Goal: Task Accomplishment & Management: Manage account settings

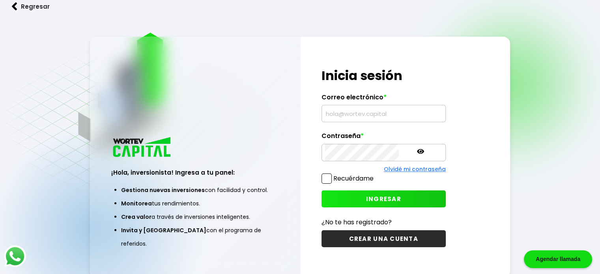
click at [334, 113] on input "text" at bounding box center [383, 113] width 117 height 17
type input "[EMAIL_ADDRESS][DOMAIN_NAME]"
click at [417, 154] on icon at bounding box center [420, 151] width 7 height 7
click at [342, 197] on button "INGRESAR" at bounding box center [384, 199] width 124 height 17
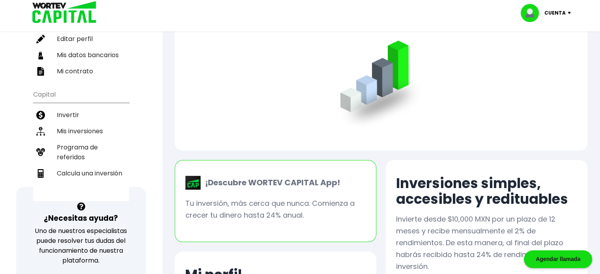
scroll to position [119, 0]
click at [84, 133] on li "Mis inversiones" at bounding box center [81, 132] width 96 height 16
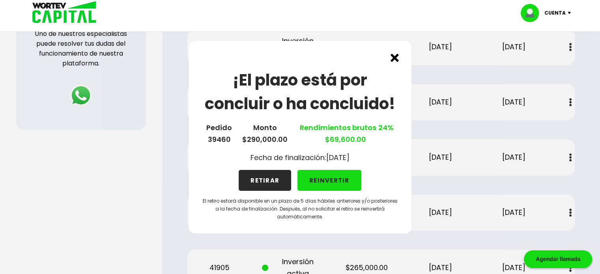
scroll to position [320, 0]
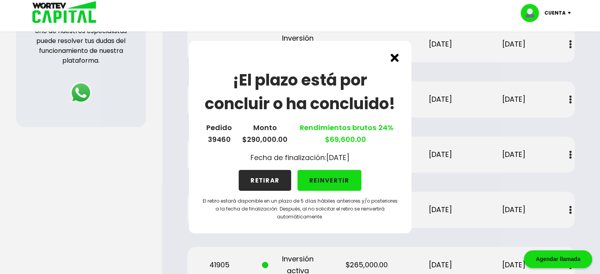
click at [395, 55] on img at bounding box center [395, 58] width 8 height 8
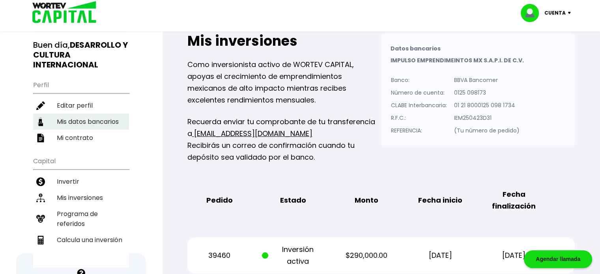
scroll to position [54, 0]
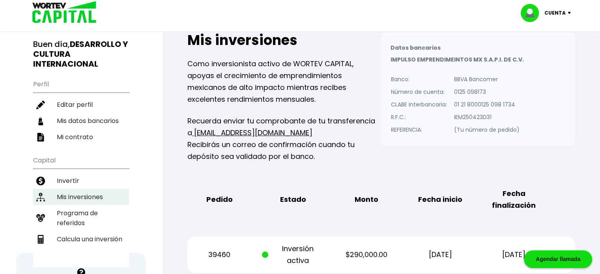
click at [75, 194] on li "Mis inversiones" at bounding box center [81, 197] width 96 height 16
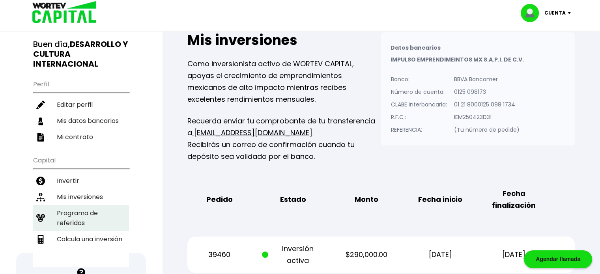
click at [73, 219] on li "Programa de referidos" at bounding box center [81, 218] width 96 height 26
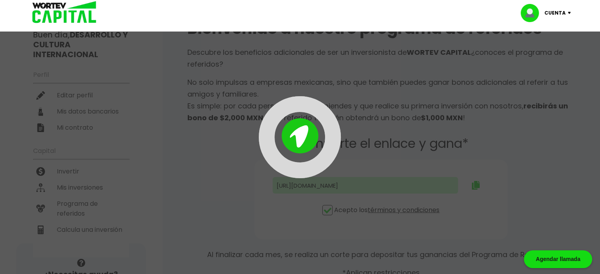
type input "[URL][DOMAIN_NAME]"
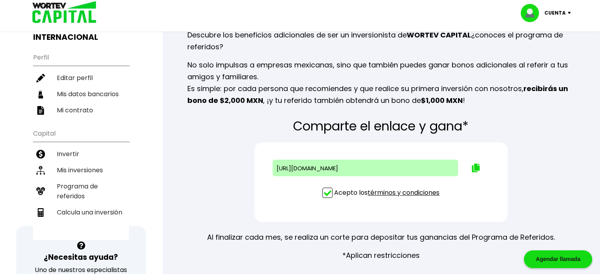
scroll to position [82, 0]
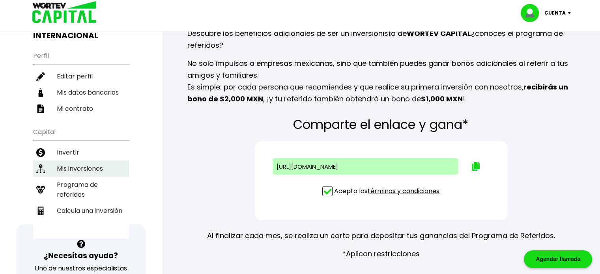
click at [78, 164] on li "Mis inversiones" at bounding box center [81, 169] width 96 height 16
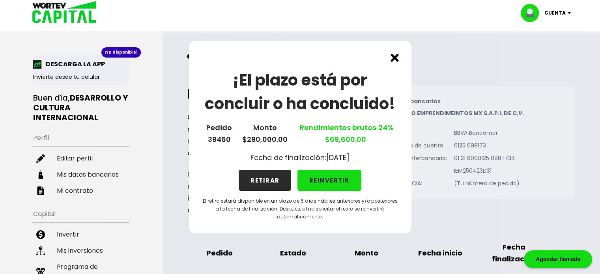
click at [398, 58] on img at bounding box center [395, 58] width 8 height 8
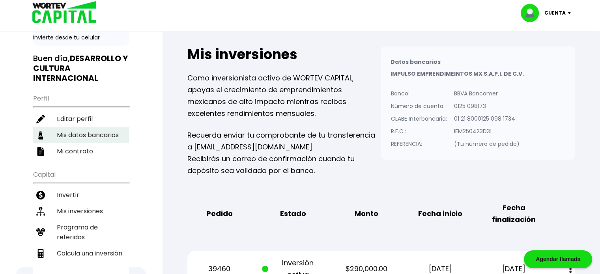
scroll to position [42, 0]
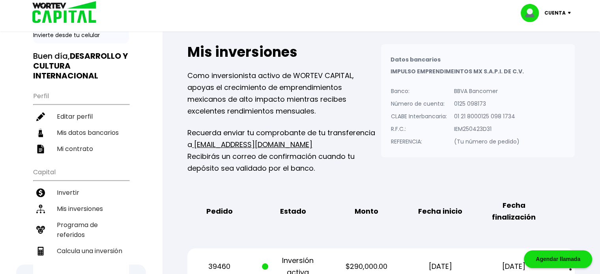
click at [57, 68] on b "DESARROLLO Y CULTURA INTERNACIONAL" at bounding box center [80, 66] width 95 height 31
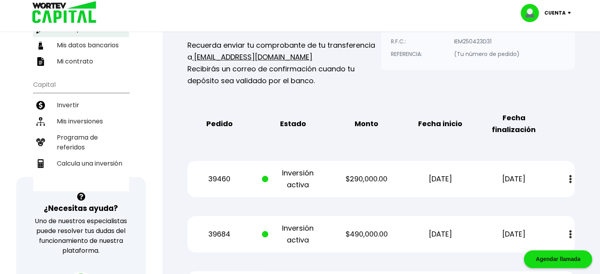
scroll to position [137, 0]
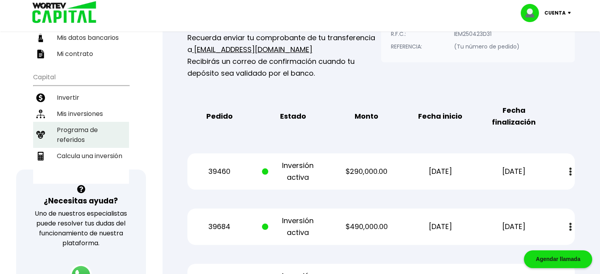
click at [75, 141] on li "Programa de referidos" at bounding box center [81, 135] width 96 height 26
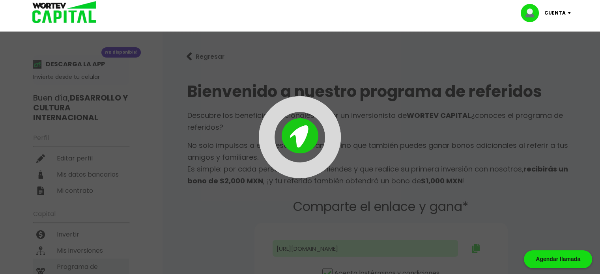
type input "[URL][DOMAIN_NAME]"
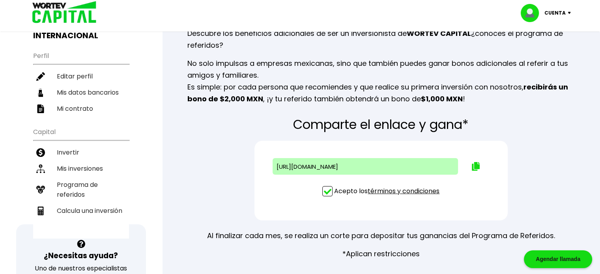
scroll to position [85, 0]
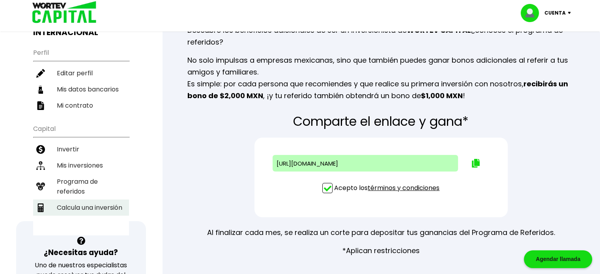
click at [82, 201] on li "Calcula una inversión" at bounding box center [81, 208] width 96 height 16
select select "2"
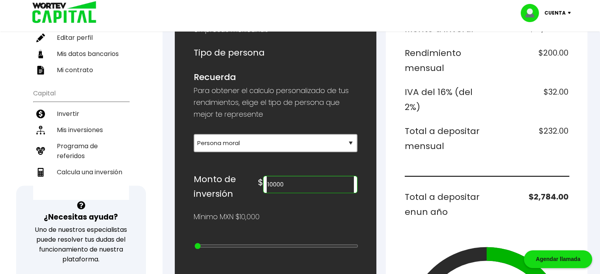
scroll to position [119, 0]
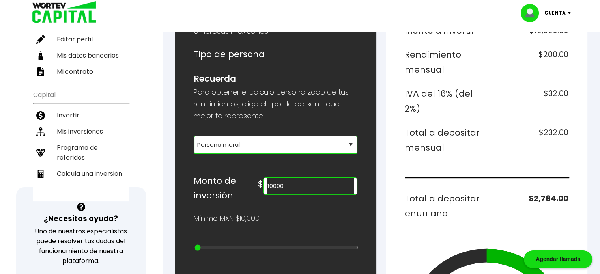
click at [218, 146] on select "Selecciona tu tipo de persona Persona Física que emite factura Persona física P…" at bounding box center [276, 145] width 164 height 18
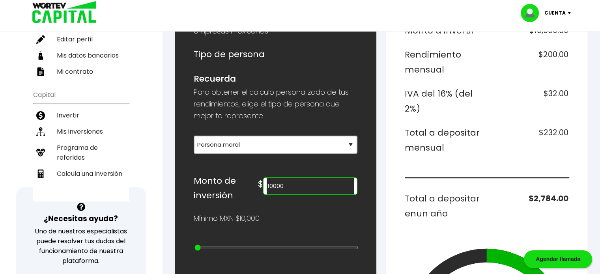
drag, startPoint x: 308, startPoint y: 182, endPoint x: 245, endPoint y: 181, distance: 63.6
click at [245, 181] on div "Monto de inversión $ 10000" at bounding box center [276, 189] width 164 height 30
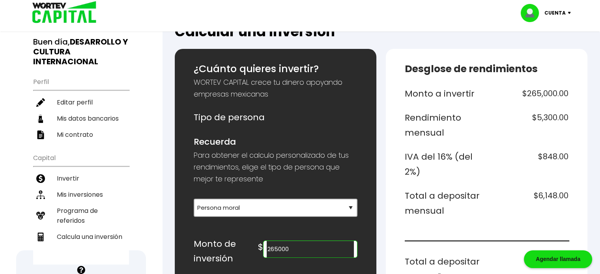
scroll to position [54, 0]
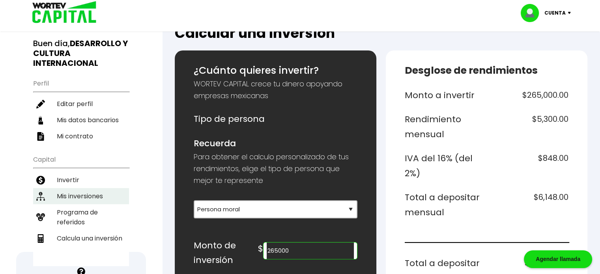
type input "265000"
click at [72, 191] on li "Mis inversiones" at bounding box center [81, 196] width 96 height 16
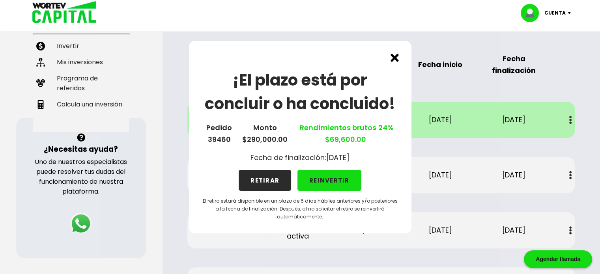
scroll to position [190, 0]
click at [392, 53] on div "¡El plazo está por concluir o ha concluido! Pedido 39460 Monto $290,000.00 Rend…" at bounding box center [300, 137] width 223 height 193
click at [396, 58] on img at bounding box center [395, 58] width 8 height 8
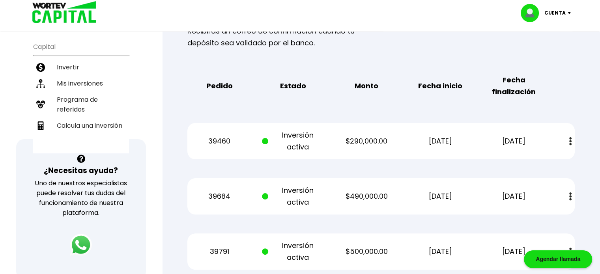
scroll to position [169, 0]
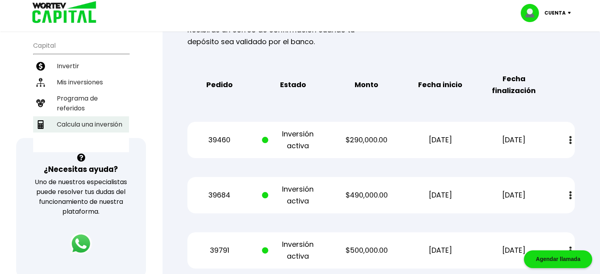
click at [79, 116] on li "Calcula una inversión" at bounding box center [81, 124] width 96 height 16
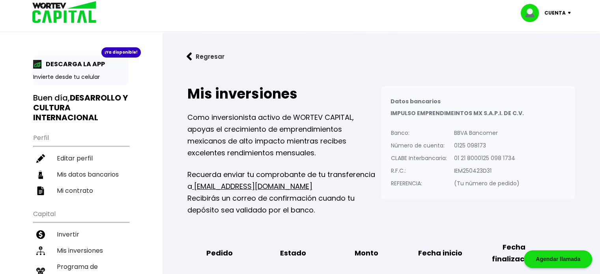
select select "2"
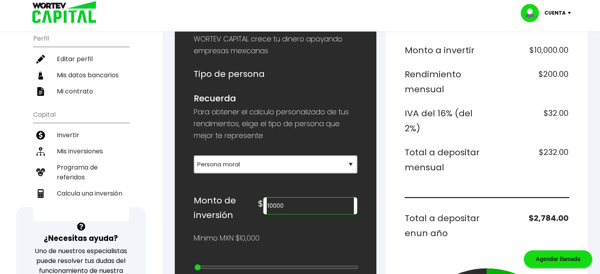
scroll to position [99, 0]
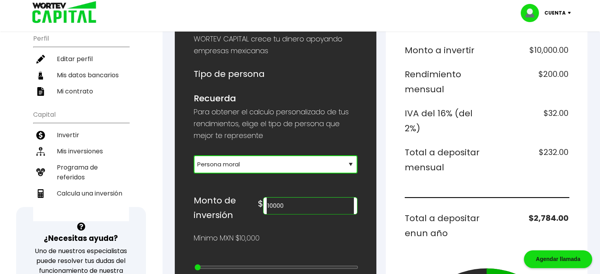
click at [234, 169] on select "Selecciona tu tipo de persona Persona Física que emite factura Persona física P…" at bounding box center [276, 165] width 164 height 18
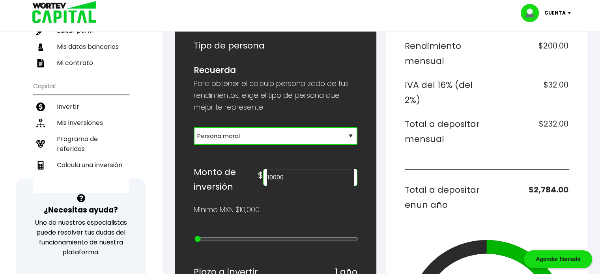
scroll to position [130, 0]
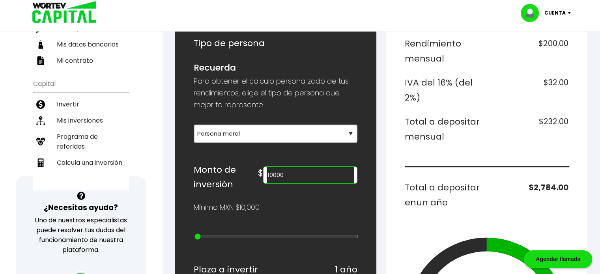
drag, startPoint x: 311, startPoint y: 179, endPoint x: 196, endPoint y: 175, distance: 115.3
click at [196, 175] on div "Monto de inversión $ 10000" at bounding box center [276, 178] width 164 height 30
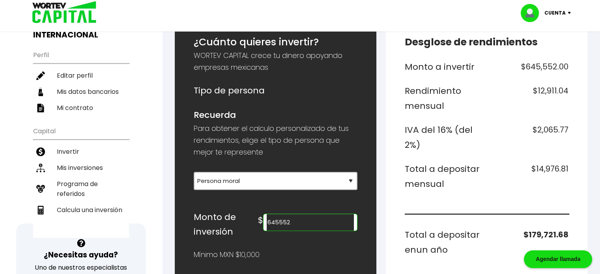
scroll to position [81, 0]
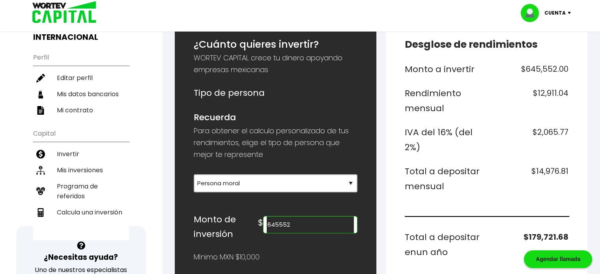
type input "645552"
click at [70, 168] on li "Mis inversiones" at bounding box center [81, 170] width 96 height 16
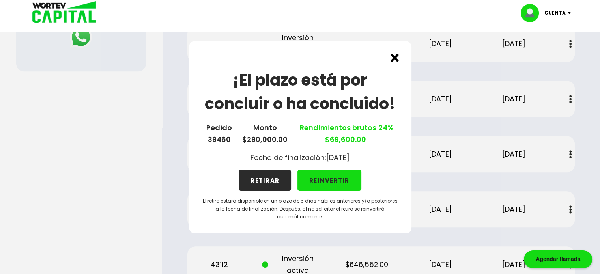
scroll to position [445, 0]
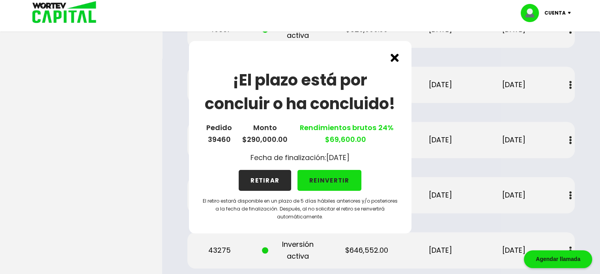
click at [396, 57] on img at bounding box center [395, 58] width 8 height 8
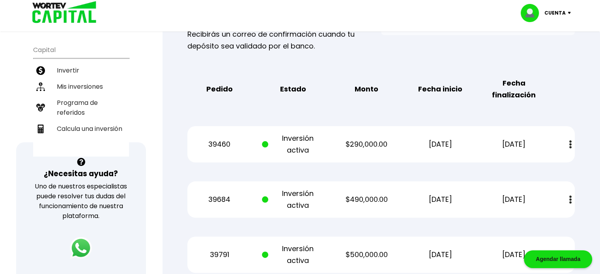
scroll to position [165, 0]
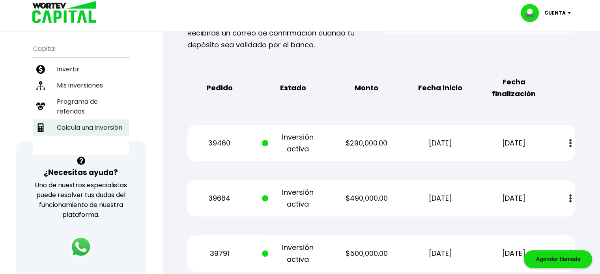
click at [77, 128] on li "Calcula una inversión" at bounding box center [81, 128] width 96 height 16
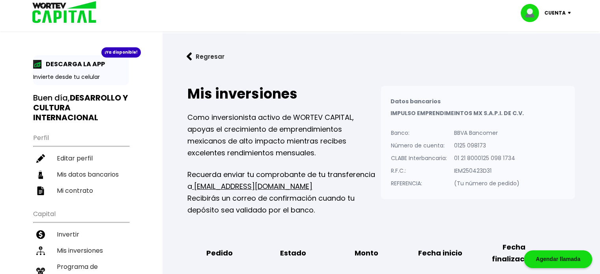
select select "2"
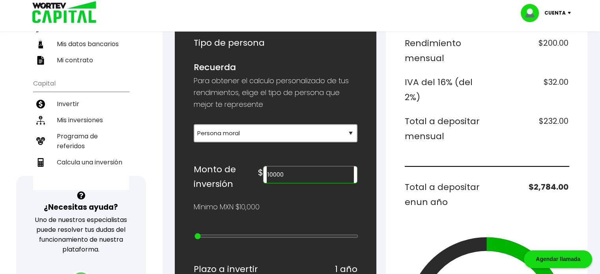
scroll to position [134, 0]
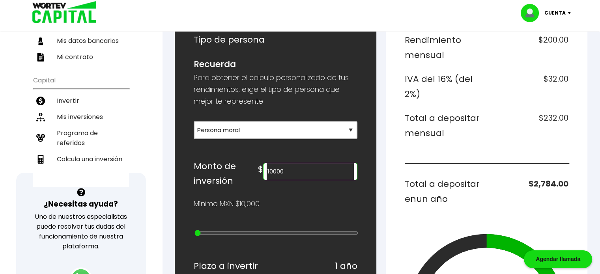
drag, startPoint x: 308, startPoint y: 169, endPoint x: 239, endPoint y: 170, distance: 68.7
click at [239, 170] on div "Monto de inversión $ 10000" at bounding box center [276, 174] width 164 height 30
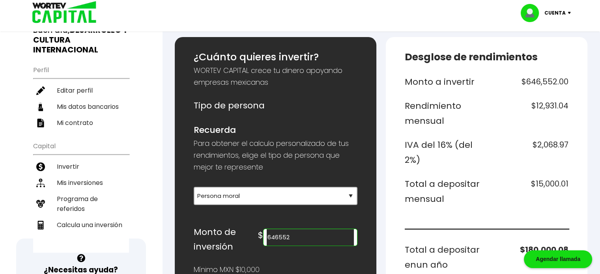
scroll to position [68, 0]
type input "646552"
click at [85, 178] on li "Mis inversiones" at bounding box center [81, 183] width 96 height 16
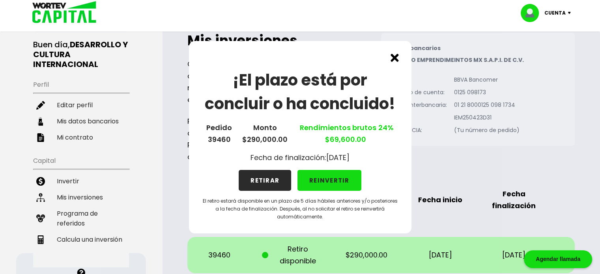
scroll to position [54, 0]
click at [396, 54] on img at bounding box center [395, 58] width 8 height 8
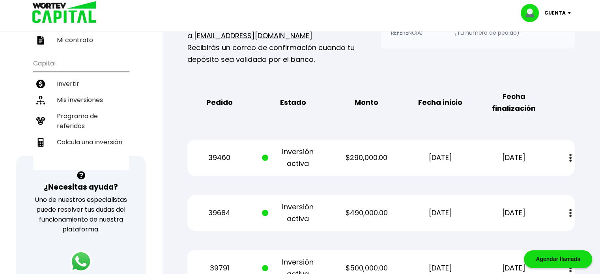
scroll to position [148, 0]
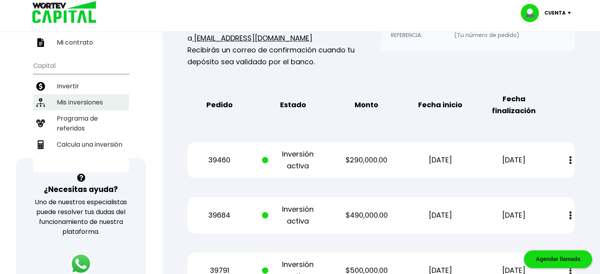
click at [79, 94] on li "Mis inversiones" at bounding box center [81, 102] width 96 height 16
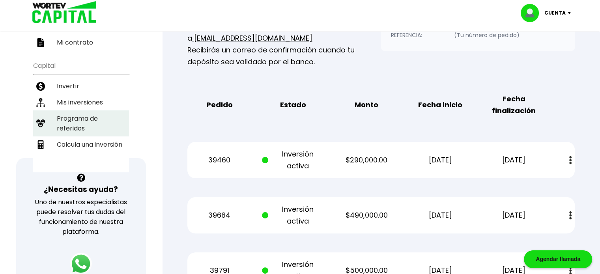
click at [79, 111] on li "Programa de referidos" at bounding box center [81, 124] width 96 height 26
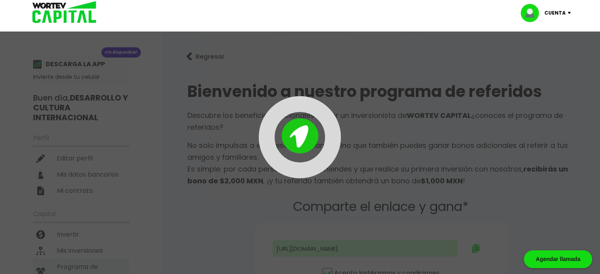
type input "[URL][DOMAIN_NAME]"
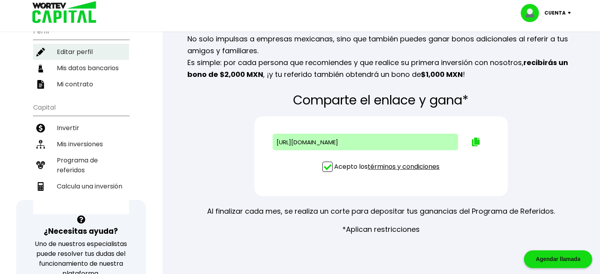
scroll to position [106, 0]
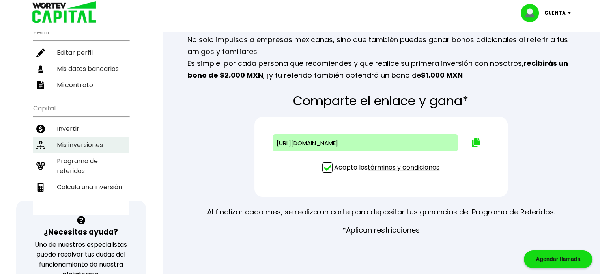
click at [81, 140] on li "Mis inversiones" at bounding box center [81, 145] width 96 height 16
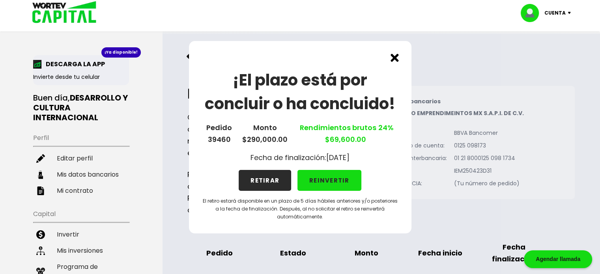
click at [246, 184] on button "RETIRAR" at bounding box center [265, 180] width 53 height 21
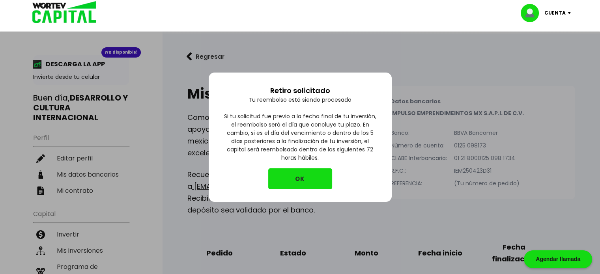
click at [287, 175] on button "OK" at bounding box center [300, 179] width 64 height 21
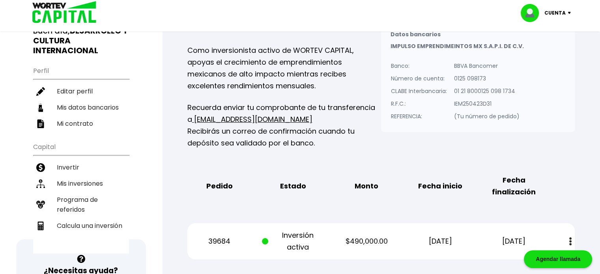
scroll to position [69, 0]
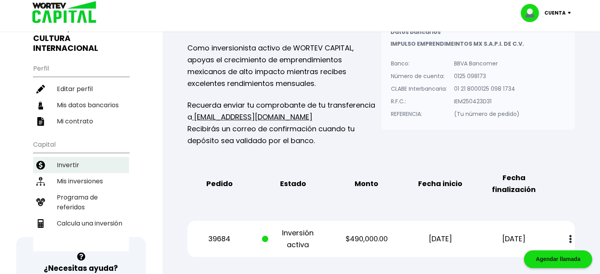
click at [66, 161] on li "Invertir" at bounding box center [81, 165] width 96 height 16
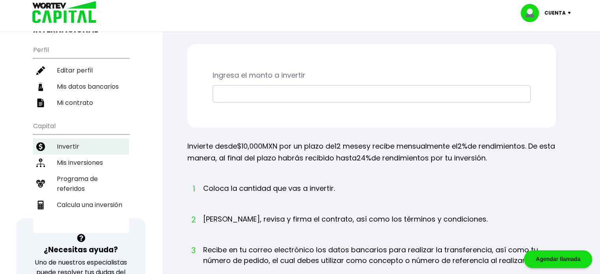
scroll to position [89, 0]
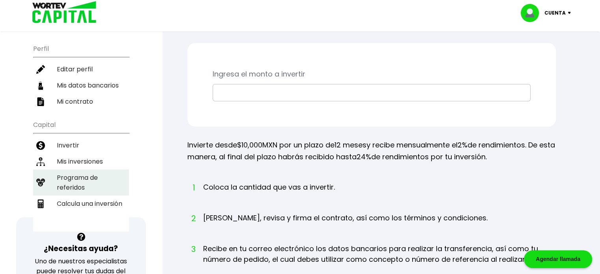
click at [66, 174] on li "Programa de referidos" at bounding box center [81, 183] width 96 height 26
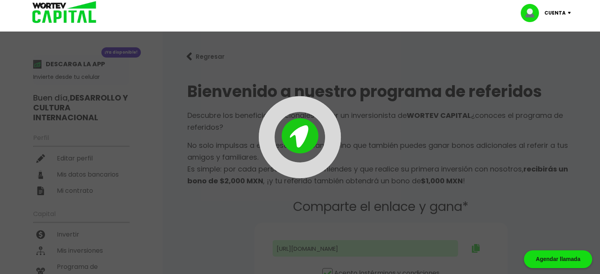
type input "[URL][DOMAIN_NAME]"
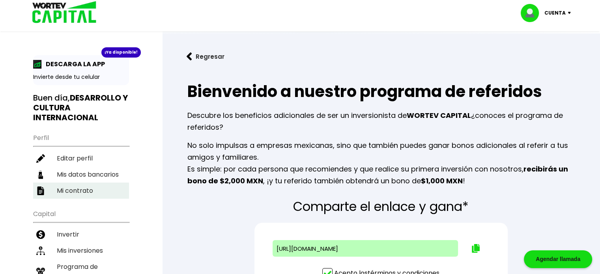
click at [71, 183] on li "Mi contrato" at bounding box center [81, 191] width 96 height 16
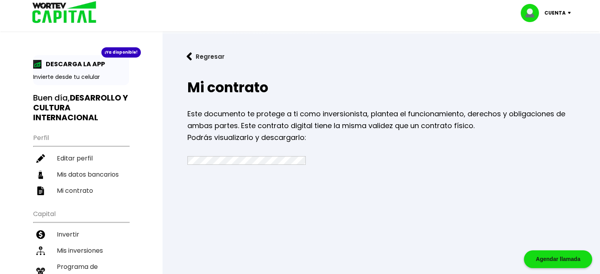
click at [188, 54] on img at bounding box center [190, 57] width 6 height 8
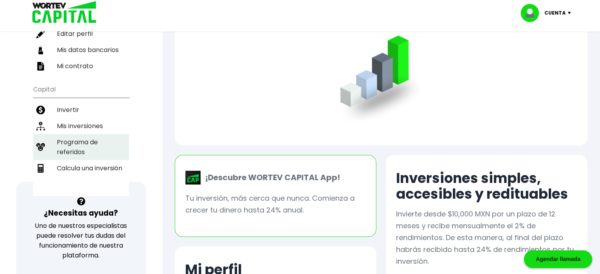
scroll to position [103, 0]
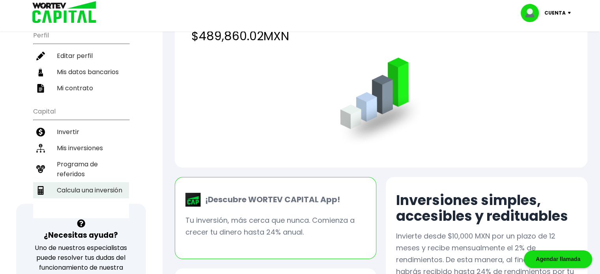
click at [79, 182] on li "Calcula una inversión" at bounding box center [81, 190] width 96 height 16
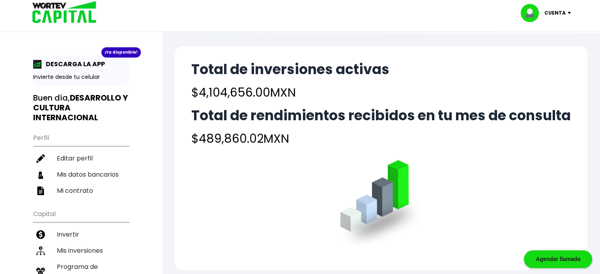
select select "2"
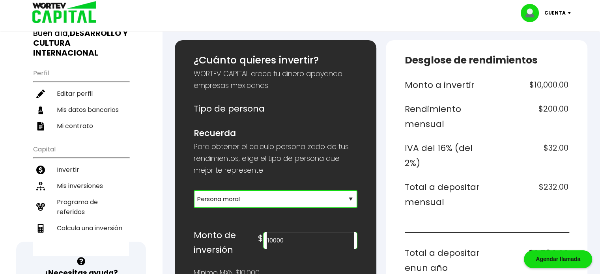
click at [221, 196] on select "Selecciona tu tipo de persona Persona Física que emite factura Persona física P…" at bounding box center [276, 199] width 164 height 18
drag, startPoint x: 314, startPoint y: 239, endPoint x: 261, endPoint y: 242, distance: 53.8
click at [261, 242] on div "Monto de inversión $ 10000" at bounding box center [276, 243] width 164 height 30
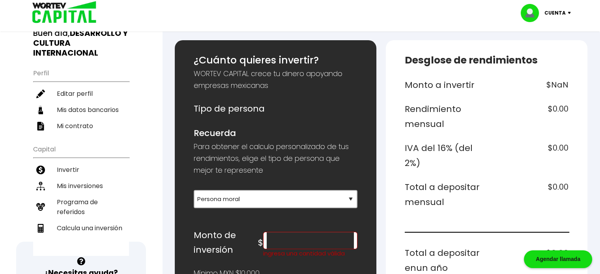
scroll to position [0, 0]
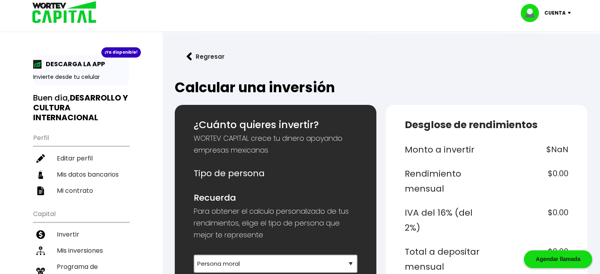
click at [193, 59] on button "Regresar" at bounding box center [206, 56] width 62 height 21
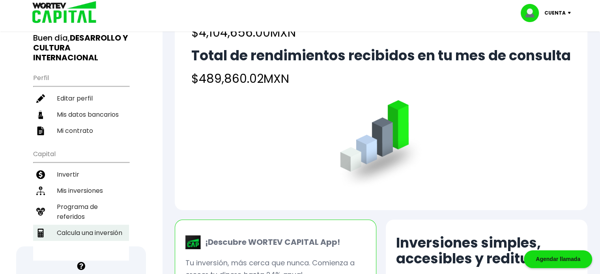
scroll to position [96, 0]
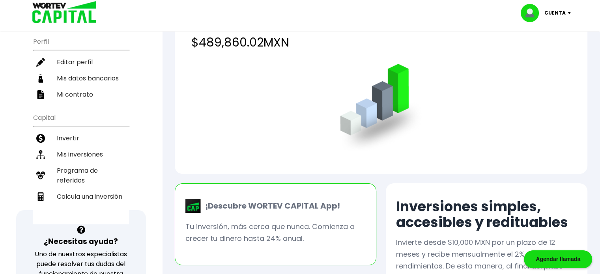
click at [90, 200] on ul "Capital Invertir Mis inversiones Programa de referidos Calcula una inversión" at bounding box center [81, 167] width 96 height 116
click at [101, 193] on li "Calcula una inversión" at bounding box center [81, 197] width 96 height 16
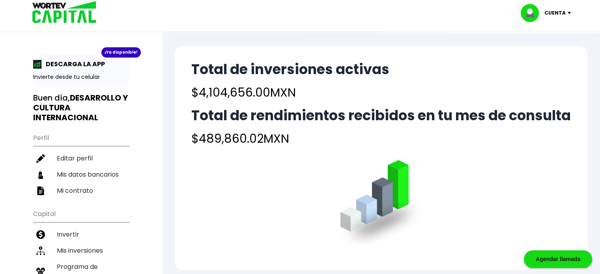
select select "2"
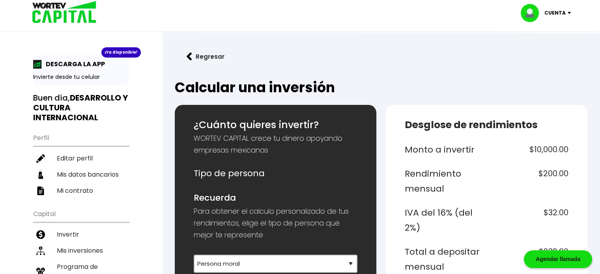
scroll to position [117, 0]
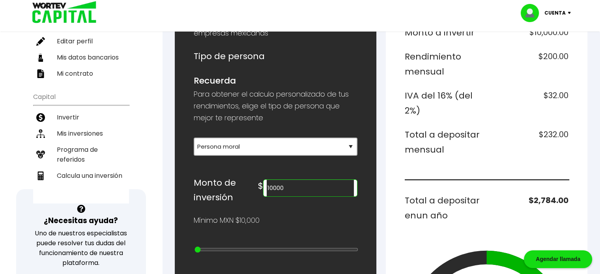
drag, startPoint x: 308, startPoint y: 186, endPoint x: 253, endPoint y: 195, distance: 55.3
click at [253, 195] on div "Monto de inversión $ 10000" at bounding box center [276, 191] width 164 height 30
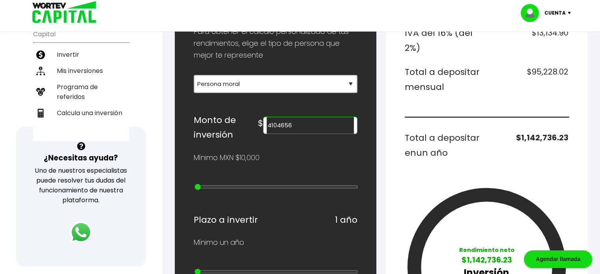
scroll to position [186, 0]
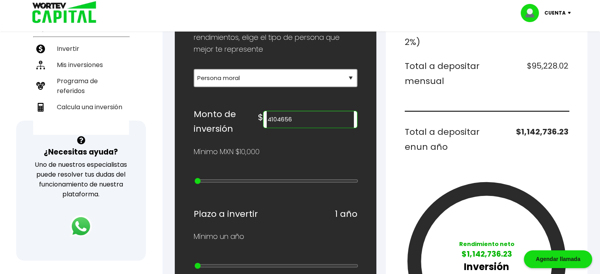
drag, startPoint x: 306, startPoint y: 122, endPoint x: 245, endPoint y: 124, distance: 60.5
click at [245, 124] on div "Monto de inversión $ 4104656" at bounding box center [276, 122] width 164 height 30
type input "6"
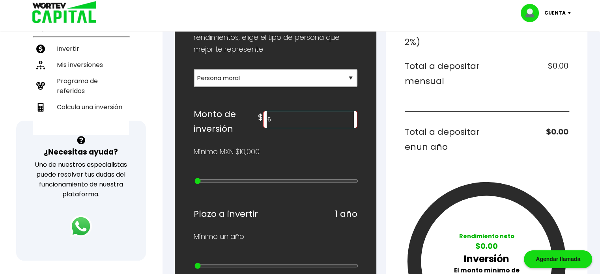
drag, startPoint x: 302, startPoint y: 115, endPoint x: 265, endPoint y: 118, distance: 37.6
click at [265, 118] on div "Monto de inversión $ 6" at bounding box center [276, 122] width 164 height 30
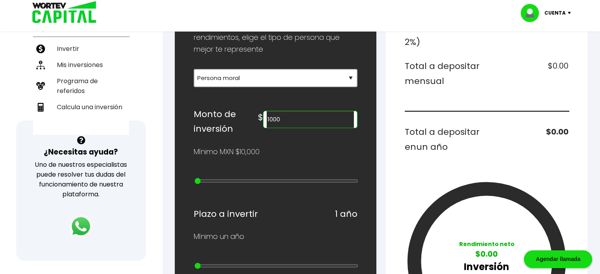
type input "10000"
click at [258, 127] on h6 "Monto de inversión" at bounding box center [226, 122] width 64 height 30
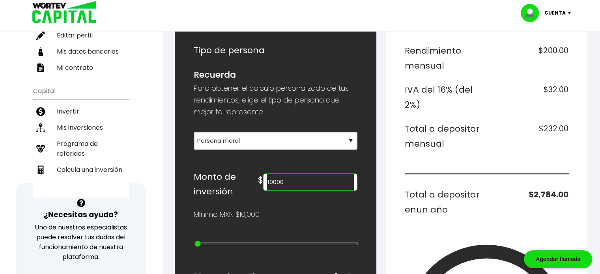
scroll to position [123, 0]
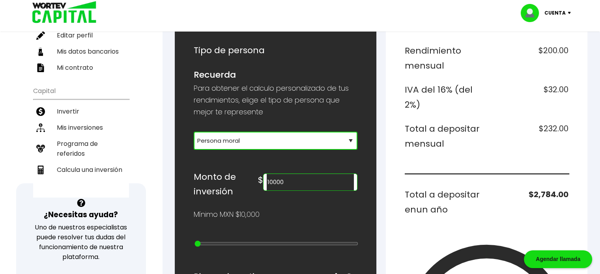
click at [290, 143] on select "Selecciona tu tipo de persona Persona Física que emite factura Persona física P…" at bounding box center [276, 141] width 164 height 18
select select "1"
click at [194, 132] on select "Selecciona tu tipo de persona Persona Física que emite factura Persona física P…" at bounding box center [276, 141] width 164 height 18
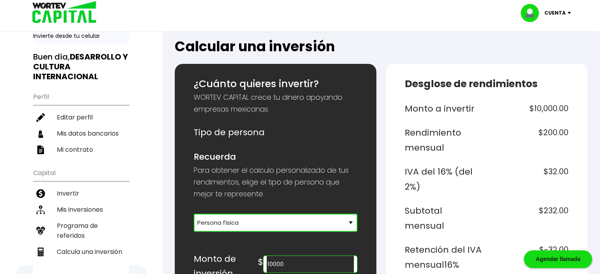
scroll to position [0, 0]
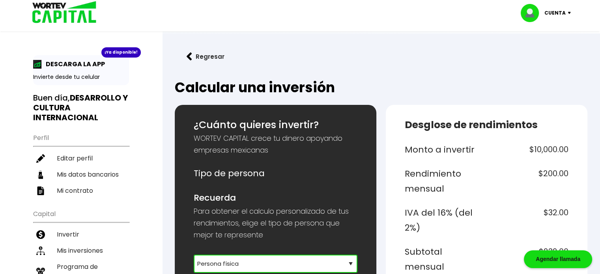
click at [200, 57] on button "Regresar" at bounding box center [206, 56] width 62 height 21
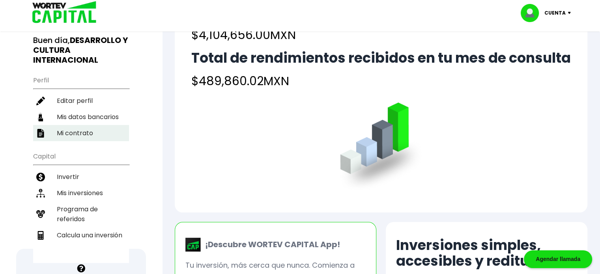
scroll to position [58, 0]
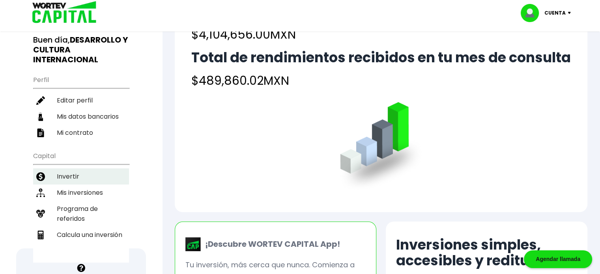
click at [79, 173] on li "Invertir" at bounding box center [81, 177] width 96 height 16
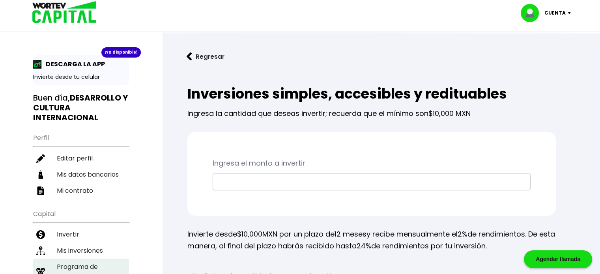
click at [81, 262] on li "Programa de referidos" at bounding box center [81, 272] width 96 height 26
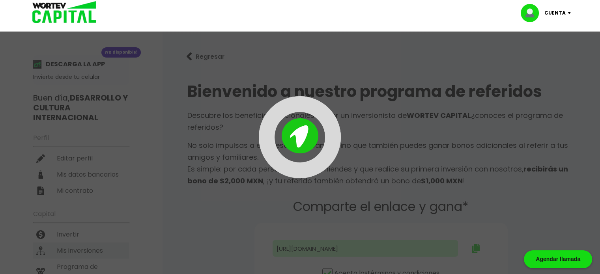
type input "[URL][DOMAIN_NAME]"
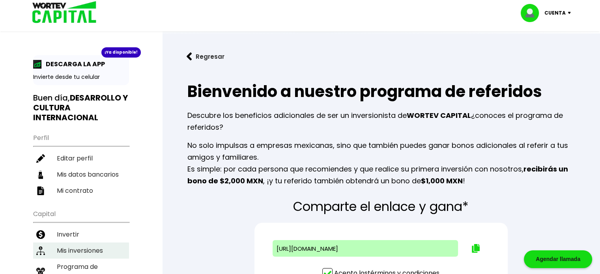
click at [89, 248] on li "Mis inversiones" at bounding box center [81, 251] width 96 height 16
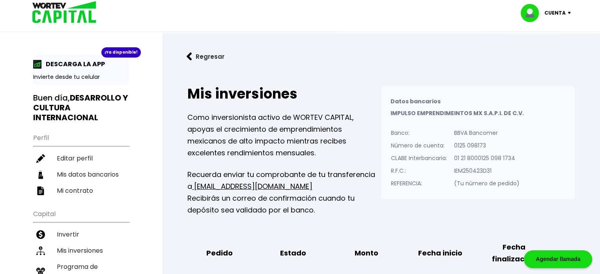
click at [561, 15] on p "Cuenta" at bounding box center [555, 13] width 21 height 12
click at [537, 57] on li "Cerrar sesión" at bounding box center [547, 53] width 63 height 16
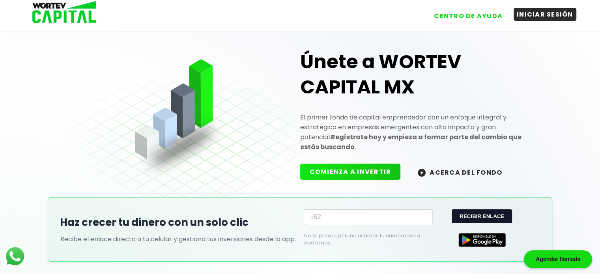
click at [542, 15] on button "INICIAR SESIÓN" at bounding box center [545, 14] width 63 height 13
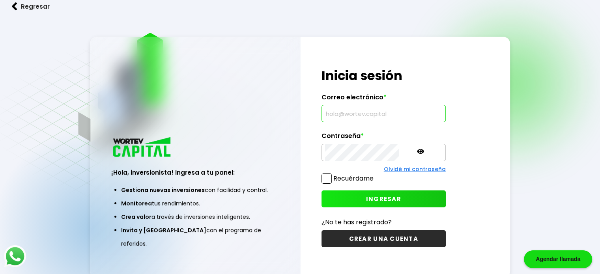
click at [333, 113] on input "text" at bounding box center [383, 113] width 117 height 17
type input "I"
type input "S"
type input "I"
type input "[PERSON_NAME][EMAIL_ADDRESS][DOMAIN_NAME]"
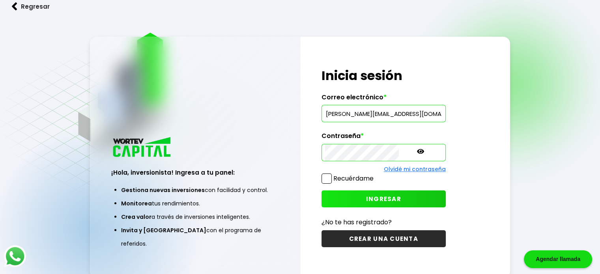
click at [374, 201] on span "INGRESAR" at bounding box center [383, 199] width 35 height 8
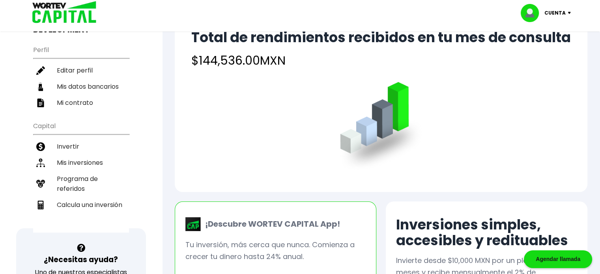
scroll to position [81, 0]
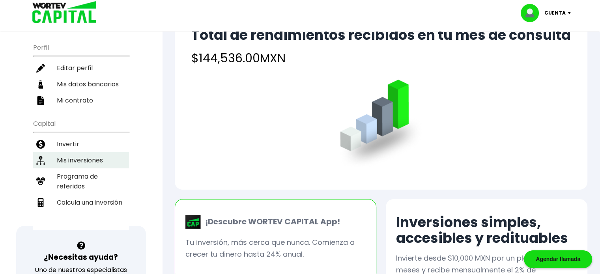
click at [73, 152] on li "Mis inversiones" at bounding box center [81, 160] width 96 height 16
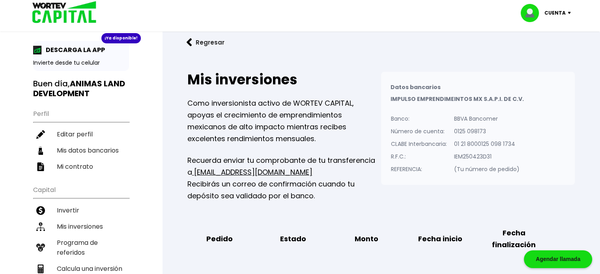
scroll to position [14, 0]
click at [190, 44] on img at bounding box center [190, 42] width 6 height 8
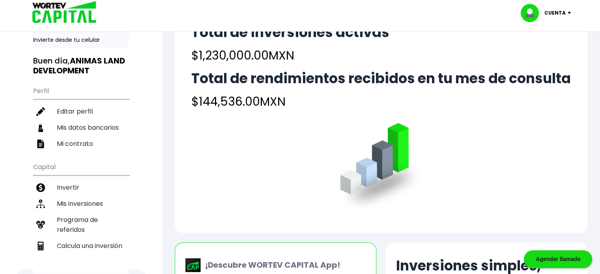
scroll to position [44, 0]
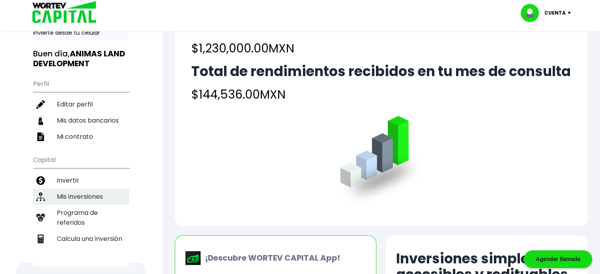
click at [90, 193] on li "Mis inversiones" at bounding box center [81, 197] width 96 height 16
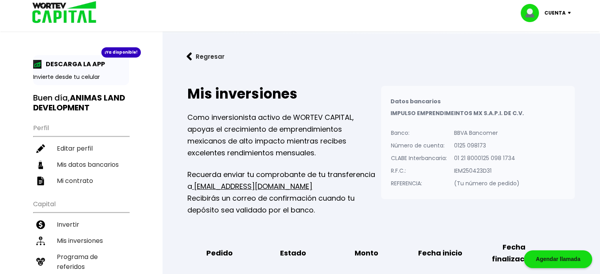
click at [574, 14] on div "Cuenta" at bounding box center [549, 13] width 56 height 18
click at [533, 53] on li "Cerrar sesión" at bounding box center [547, 53] width 63 height 16
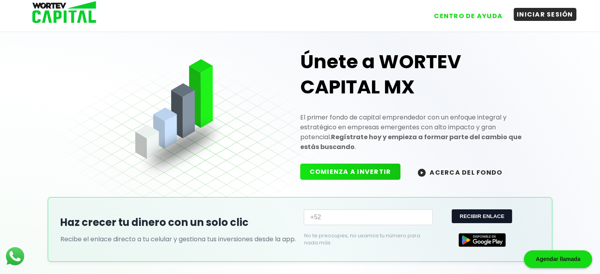
click at [540, 16] on button "INICIAR SESIÓN" at bounding box center [545, 14] width 63 height 13
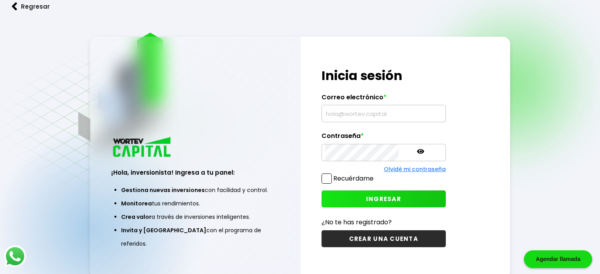
click at [357, 118] on input "text" at bounding box center [383, 113] width 117 height 17
